Goal: Navigation & Orientation: Find specific page/section

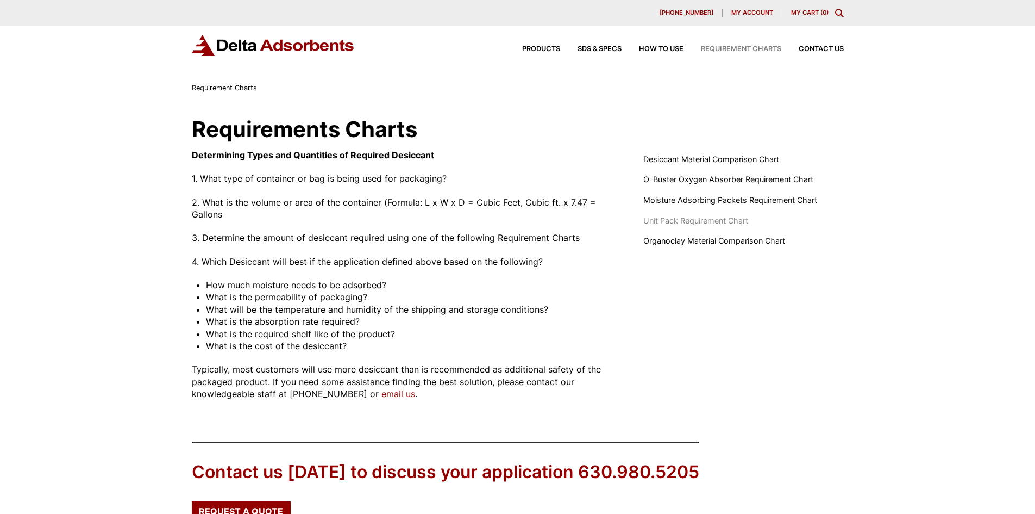
click at [715, 217] on span "Unit Pack Requirement Chart" at bounding box center [695, 221] width 105 height 12
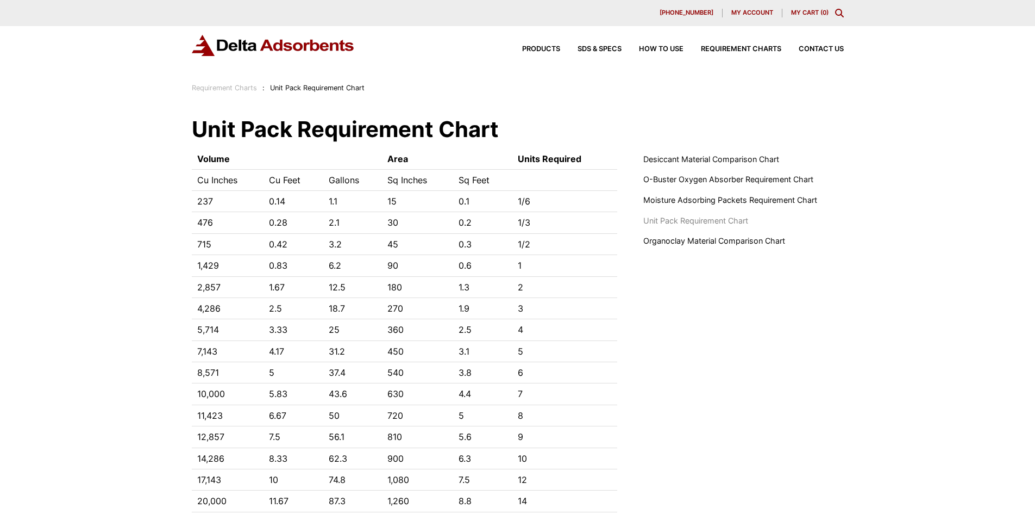
click at [705, 15] on span "[PHONE_NUMBER]" at bounding box center [687, 13] width 54 height 6
click at [775, 202] on span "Moisture Adsorbing Packets Requirement Chart" at bounding box center [730, 200] width 174 height 12
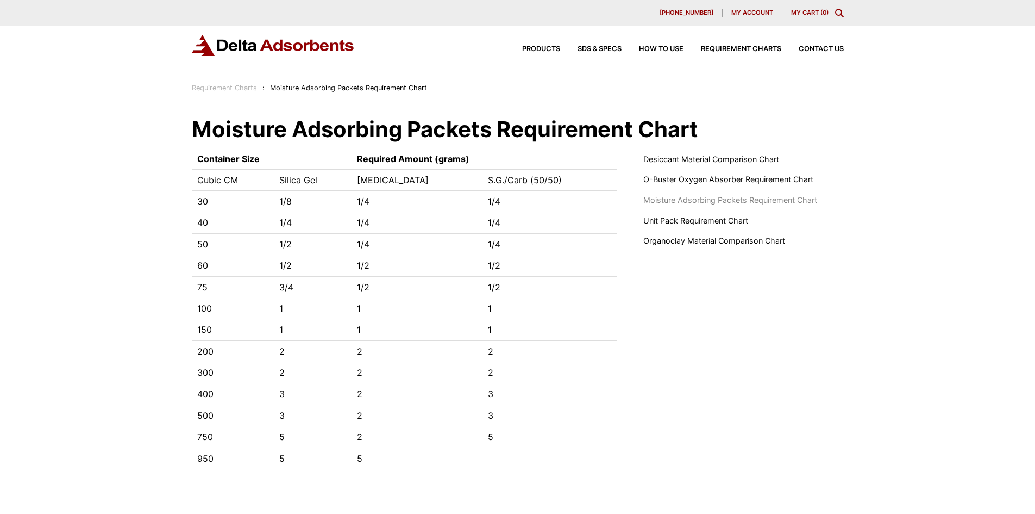
click at [222, 46] on img at bounding box center [273, 45] width 163 height 21
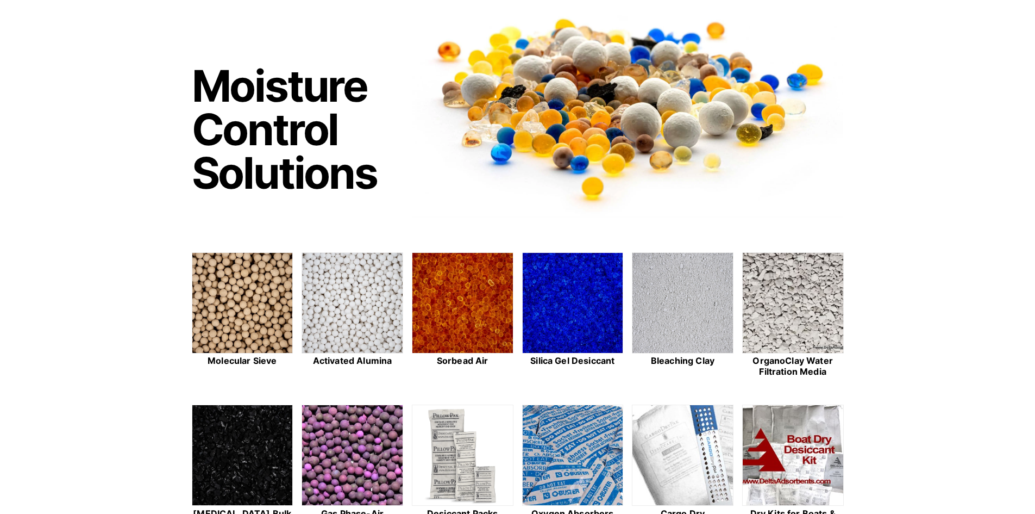
scroll to position [217, 0]
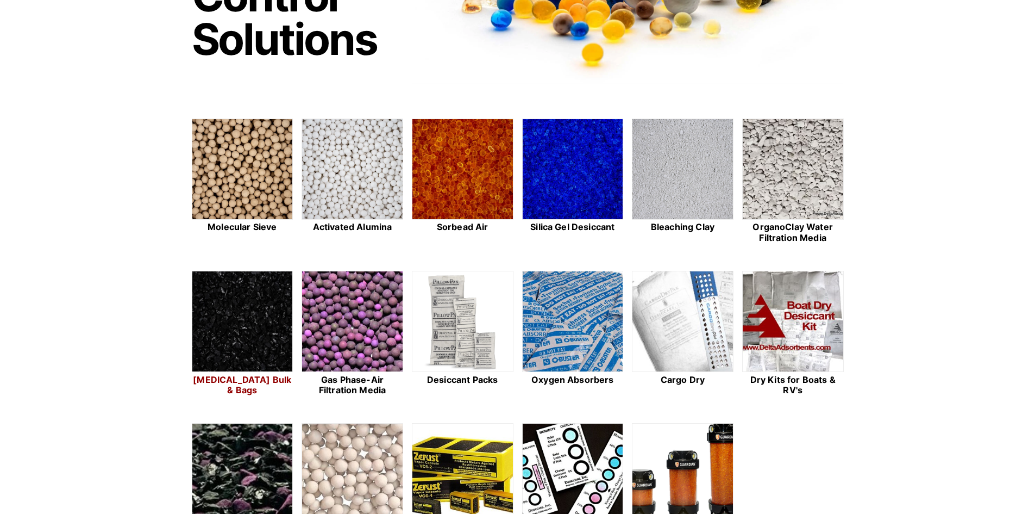
click at [236, 371] on img at bounding box center [242, 321] width 101 height 101
